Goal: Check status: Check status

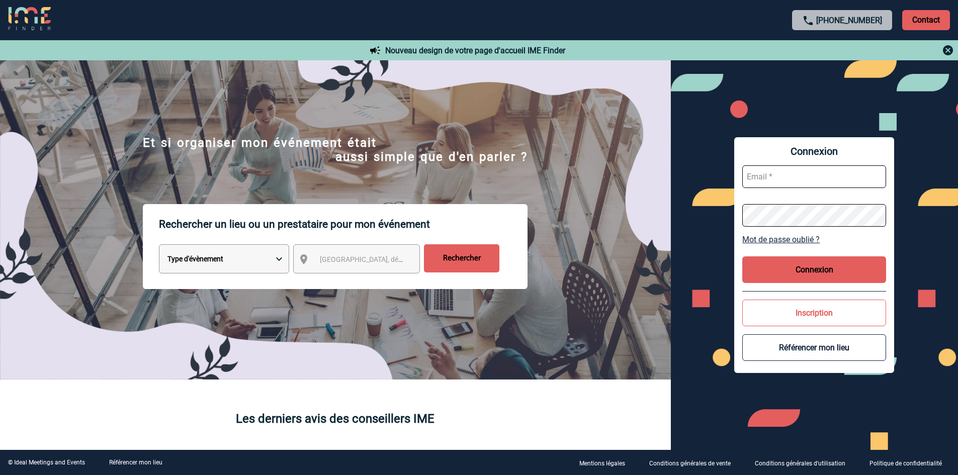
type input "mthevenin@ime-groupe.com"
click at [817, 270] on button "Connexion" at bounding box center [814, 270] width 144 height 27
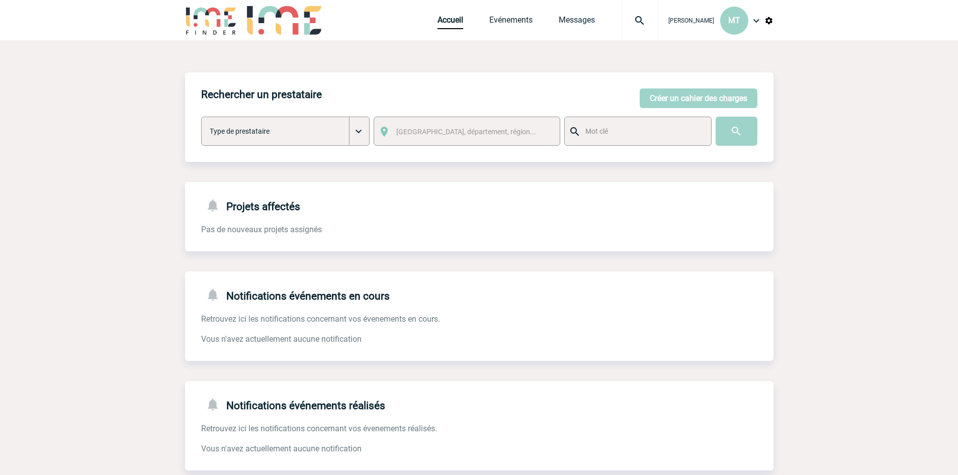
click at [643, 20] on img at bounding box center [640, 21] width 36 height 12
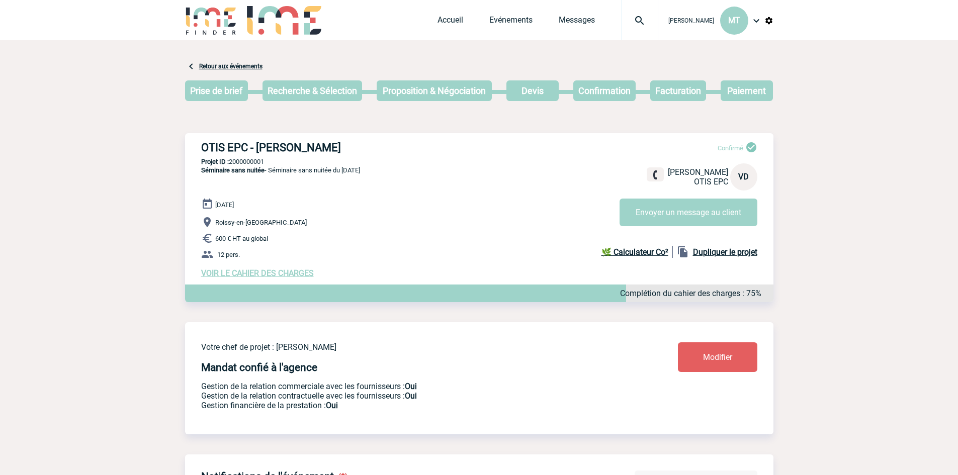
click at [634, 24] on img at bounding box center [640, 21] width 36 height 12
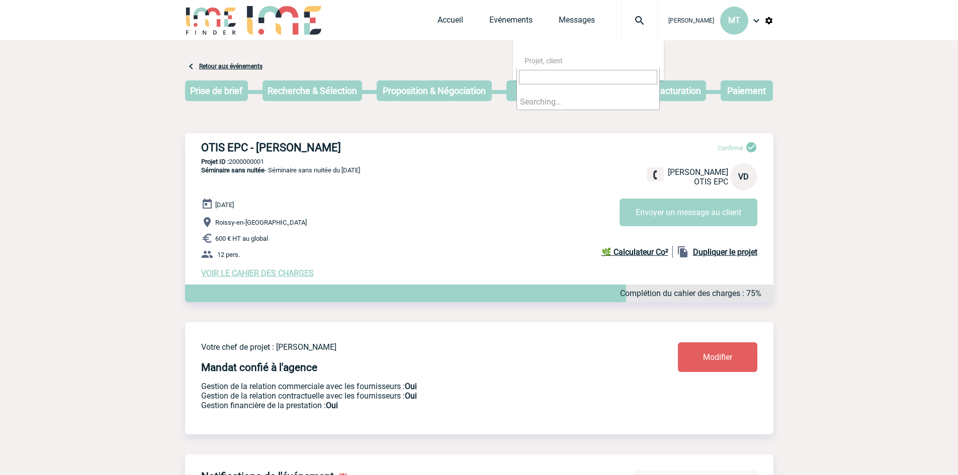
type input "2000425412"
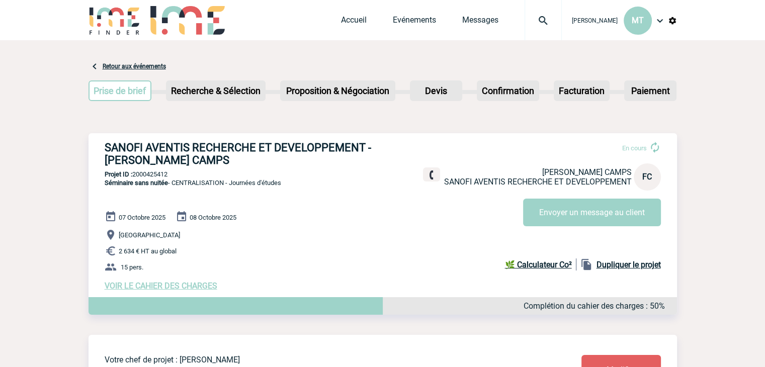
drag, startPoint x: 78, startPoint y: 128, endPoint x: 73, endPoint y: 131, distance: 6.3
